Goal: Task Accomplishment & Management: Manage account settings

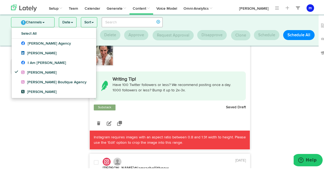
scroll to position [102, 0]
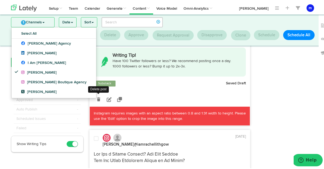
click at [97, 100] on icon at bounding box center [98, 98] width 3 height 4
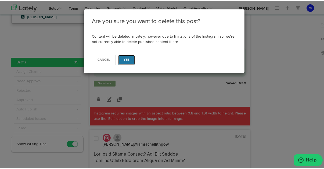
click at [122, 63] on button "Yes" at bounding box center [126, 59] width 17 height 10
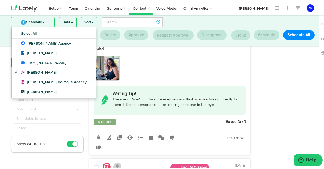
scroll to position [205, 0]
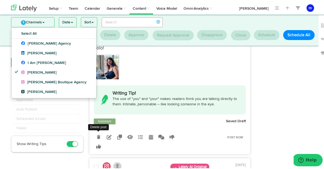
click at [98, 131] on link at bounding box center [98, 135] width 9 height 9
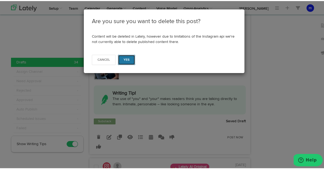
click at [127, 61] on button "Yes" at bounding box center [126, 59] width 17 height 10
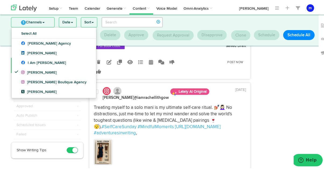
scroll to position [306, 0]
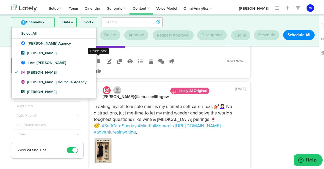
click at [97, 62] on icon at bounding box center [98, 60] width 3 height 4
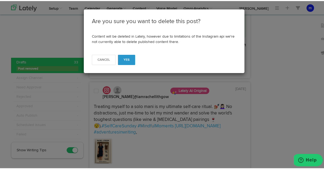
click at [115, 61] on div "Cancel Yes" at bounding box center [114, 59] width 44 height 10
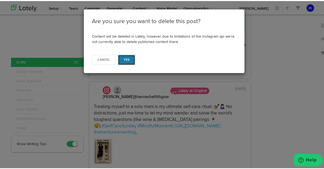
click at [119, 61] on button "Yes" at bounding box center [126, 59] width 17 height 10
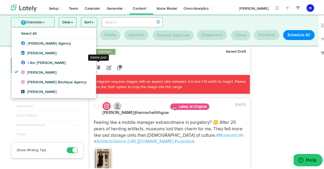
click at [97, 66] on icon at bounding box center [98, 66] width 3 height 4
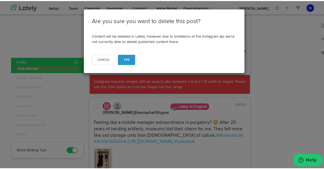
click at [133, 54] on div "Cancel Yes" at bounding box center [164, 61] width 161 height 22
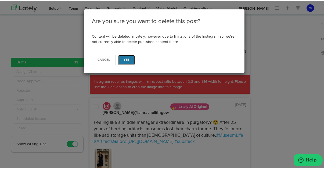
click at [128, 56] on button "Yes" at bounding box center [126, 59] width 17 height 10
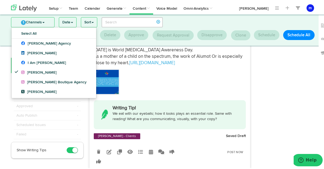
scroll to position [384, 0]
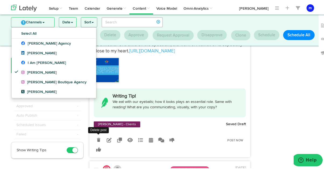
click at [97, 141] on icon at bounding box center [98, 139] width 3 height 4
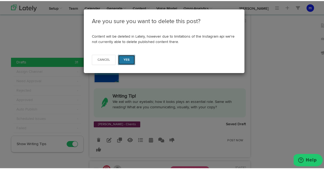
click at [125, 61] on button "Yes" at bounding box center [126, 59] width 17 height 10
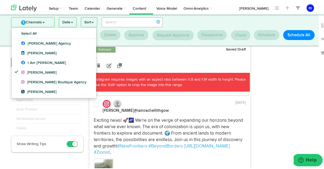
scroll to position [1443, 0]
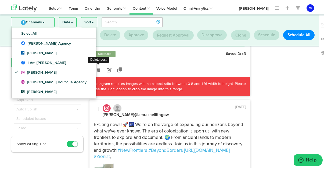
click at [97, 71] on icon at bounding box center [98, 69] width 3 height 4
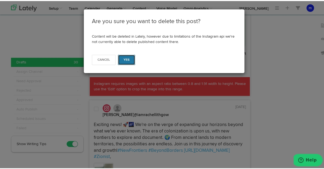
click at [127, 56] on button "Yes" at bounding box center [126, 59] width 17 height 10
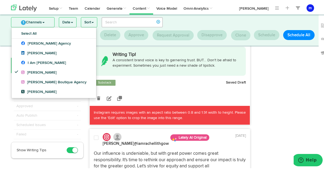
scroll to position [1572, 0]
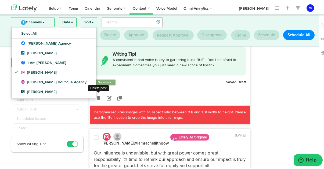
click at [97, 99] on icon at bounding box center [98, 97] width 3 height 4
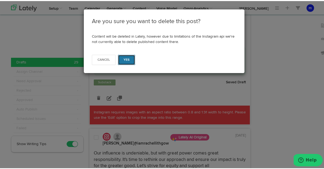
click at [127, 58] on span "Yes" at bounding box center [127, 58] width 6 height 3
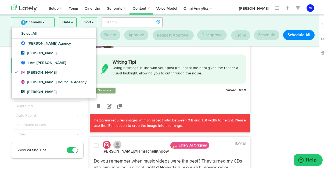
scroll to position [1745, 0]
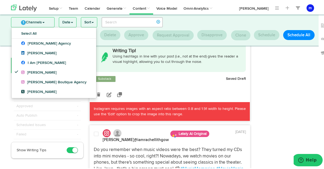
click at [99, 98] on link at bounding box center [98, 93] width 9 height 9
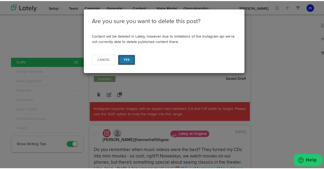
click at [129, 63] on button "Yes" at bounding box center [126, 59] width 17 height 10
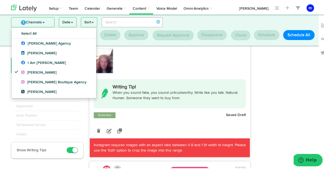
scroll to position [1939, 0]
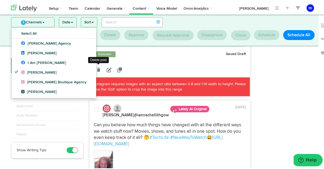
click at [97, 74] on link at bounding box center [98, 68] width 9 height 9
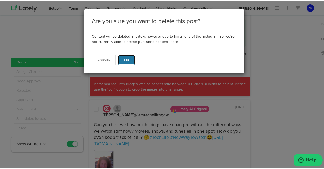
click at [131, 56] on button "Yes" at bounding box center [126, 59] width 17 height 10
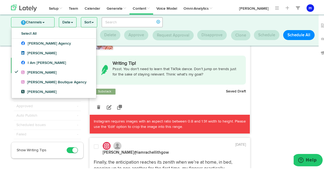
scroll to position [2078, 0]
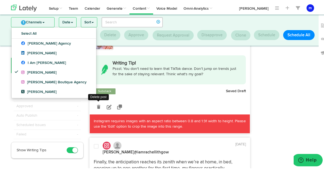
click at [97, 108] on icon at bounding box center [98, 106] width 3 height 4
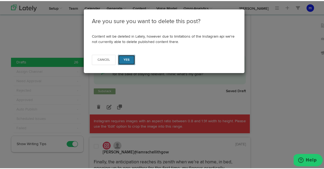
click at [128, 56] on button "Yes" at bounding box center [126, 59] width 17 height 10
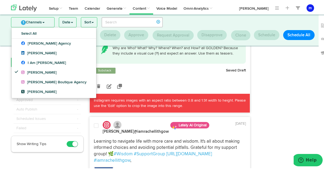
scroll to position [2102, 0]
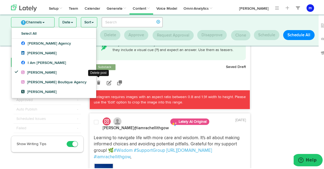
click at [94, 87] on link at bounding box center [98, 81] width 9 height 9
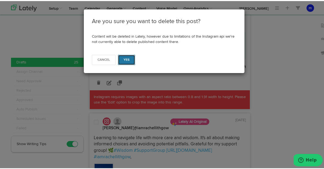
click at [130, 55] on button "Yes" at bounding box center [126, 59] width 17 height 10
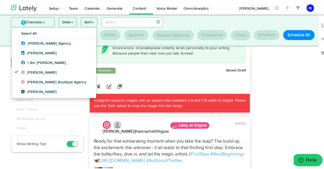
scroll to position [2254, 0]
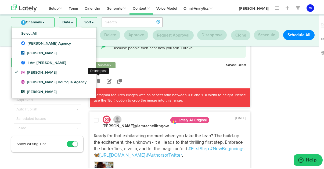
click at [97, 82] on icon at bounding box center [98, 80] width 3 height 4
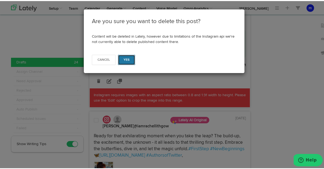
click at [127, 57] on button "Yes" at bounding box center [126, 59] width 17 height 10
